Goal: Use online tool/utility: Utilize a website feature to perform a specific function

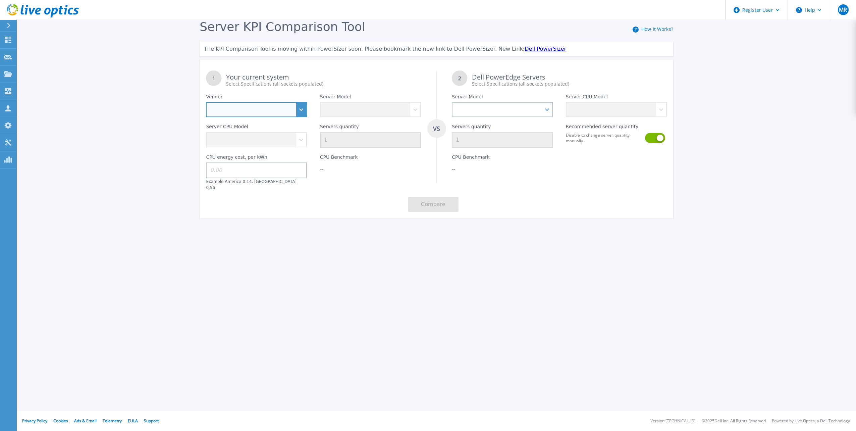
click at [293, 106] on select "Dell HPE Lenovo Supermicro" at bounding box center [256, 109] width 101 height 15
select select "Dell"
click at [206, 102] on select "Dell HPE Lenovo Supermicro" at bounding box center [256, 109] width 101 height 15
click at [363, 111] on select "PowerEdge C6520 PowerEdge C6525 PowerEdge HS5610 PowerEdge HS5620 PowerEdge R24…" at bounding box center [370, 109] width 101 height 15
select select "PowerEdge R640"
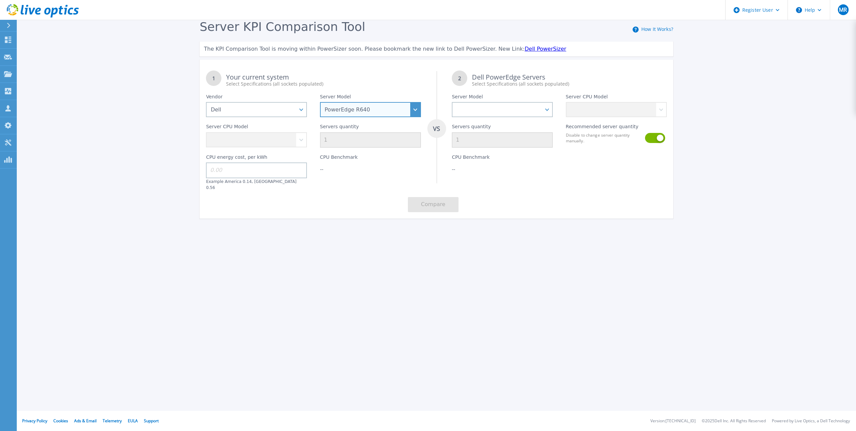
click at [320, 102] on select "PowerEdge C6520 PowerEdge C6525 PowerEdge HS5610 PowerEdge HS5620 PowerEdge R24…" at bounding box center [370, 109] width 101 height 15
click at [284, 141] on select "Intel Xeon Gold 6256 3.6GHz Intel Xeon Bronze 3204 1.9GHz Intel Xeon Bronze 320…" at bounding box center [256, 139] width 101 height 15
select select "335086"
click at [206, 133] on select "Intel Xeon Gold 6256 3.6GHz Intel Xeon Bronze 3204 1.9GHz Intel Xeon Bronze 320…" at bounding box center [256, 139] width 101 height 15
click at [362, 143] on input "1" at bounding box center [370, 139] width 101 height 15
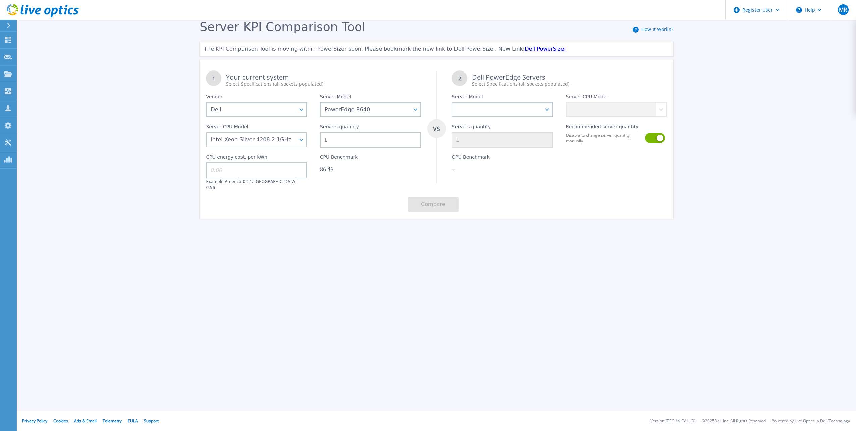
click at [362, 143] on input "1" at bounding box center [370, 139] width 101 height 15
type input "10"
click at [261, 170] on input at bounding box center [256, 169] width 101 height 15
type input "0.13"
click at [309, 194] on div "1 Your current system Select Specifications (all sockets populated) VS 2 Dell P…" at bounding box center [437, 141] width 474 height 154
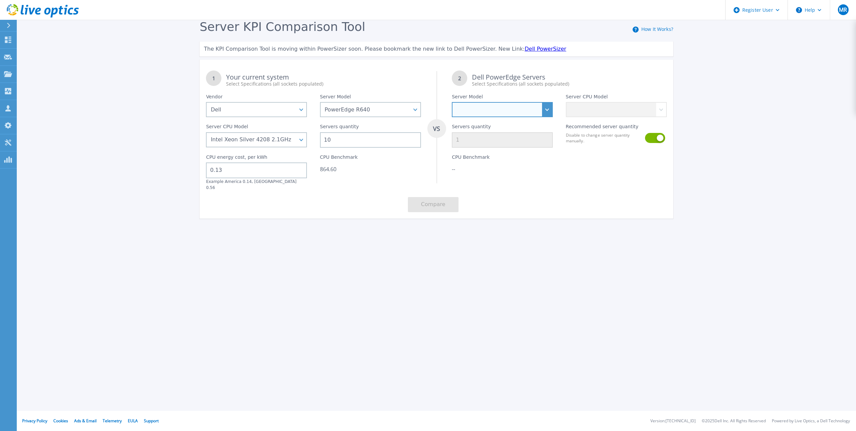
click at [486, 107] on select "PowerEdge C6520 PowerEdge C6525 PowerEdge HS5610 PowerEdge HS5620 PowerEdge R24…" at bounding box center [502, 109] width 101 height 15
select select "PowerEdge R6615"
click at [452, 102] on select "PowerEdge C6520 PowerEdge C6525 PowerEdge HS5610 PowerEdge HS5620 PowerEdge R24…" at bounding box center [502, 109] width 101 height 15
click at [618, 113] on select "AMD EPYC 9354P 3.25GHz AMD EPYC 9554P 3.1GHz AMD EPYC 9654P 2.4GHz AMD EPYC 912…" at bounding box center [616, 109] width 101 height 15
select select "334073"
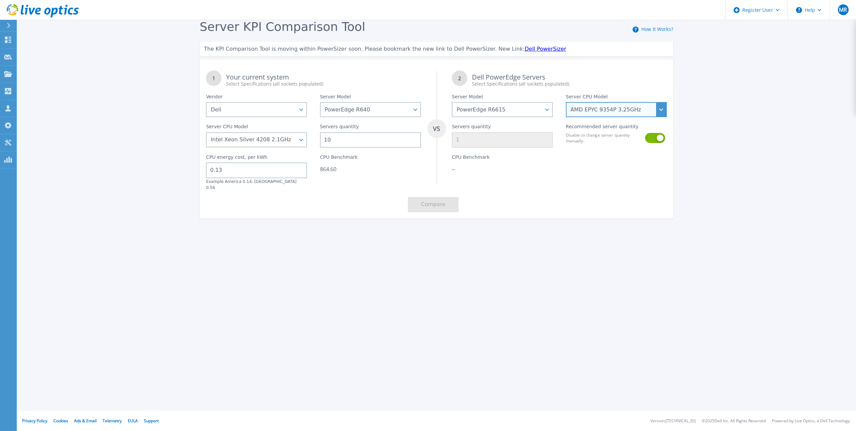
click at [566, 102] on select "AMD EPYC 9354P 3.25GHz AMD EPYC 9554P 3.1GHz AMD EPYC 9654P 2.4GHz AMD EPYC 912…" at bounding box center [616, 109] width 101 height 15
type input "3"
click at [446, 203] on button "Compare" at bounding box center [433, 204] width 51 height 15
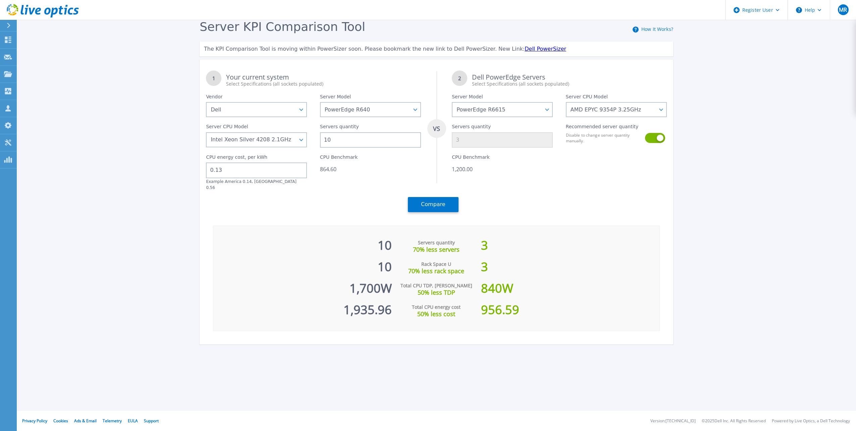
click at [380, 286] on div "1,700 W" at bounding box center [302, 284] width 179 height 21
click at [292, 139] on select "Intel Xeon Gold 6256 3.6GHz Intel Xeon Bronze 3204 1.9GHz Intel Xeon Bronze 320…" at bounding box center [256, 139] width 101 height 15
select select "335097"
click at [206, 133] on select "Intel Xeon Gold 6256 3.6GHz Intel Xeon Bronze 3204 1.9GHz Intel Xeon Bronze 320…" at bounding box center [256, 139] width 101 height 15
type input "6"
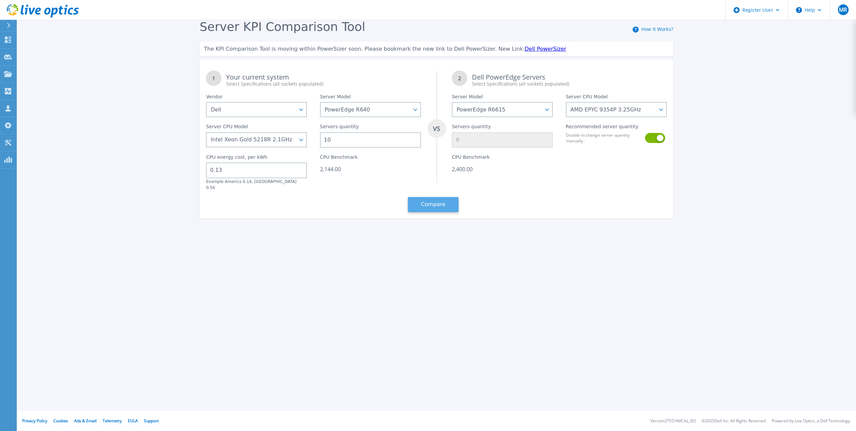
click at [433, 197] on button "Compare" at bounding box center [433, 204] width 51 height 15
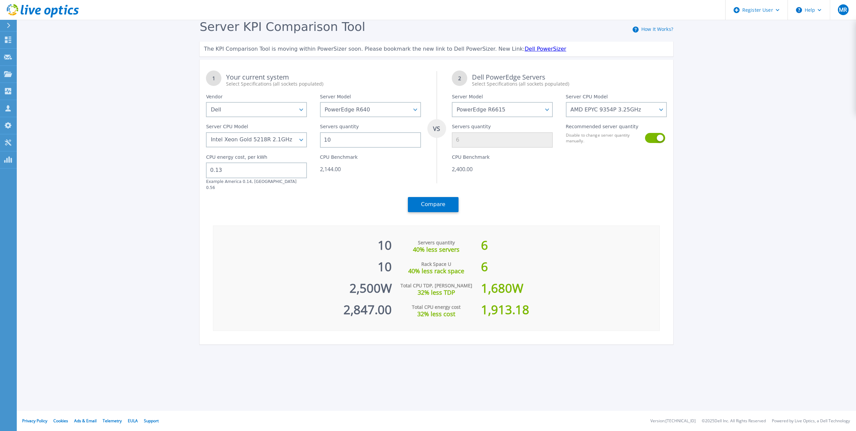
click at [525, 50] on link "Dell PowerSizer" at bounding box center [546, 49] width 42 height 6
